Goal: Information Seeking & Learning: Learn about a topic

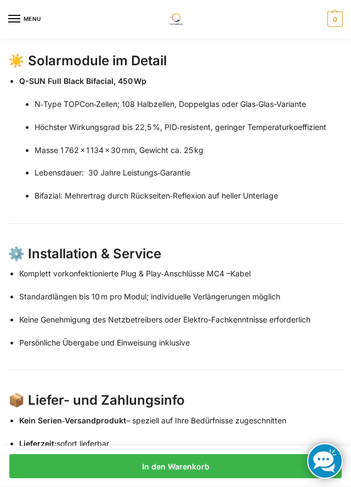
scroll to position [1847, 0]
